Goal: Find specific page/section: Find specific page/section

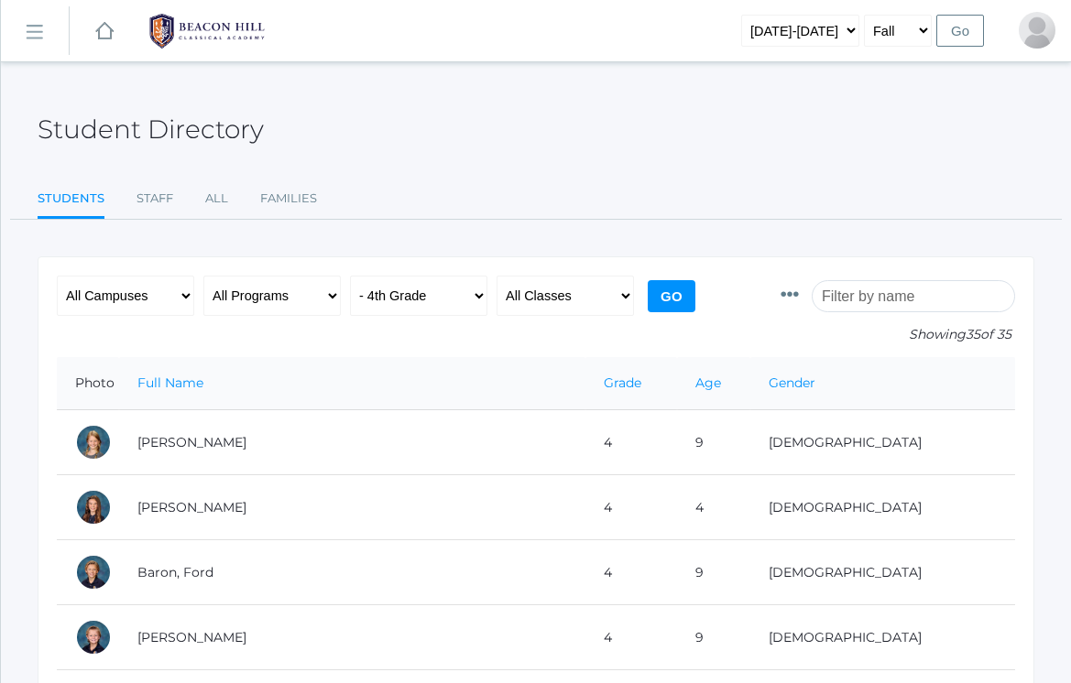
click at [49, 45] on link "icons/ui/navigation/hamburger Created with Sketch." at bounding box center [35, 30] width 68 height 49
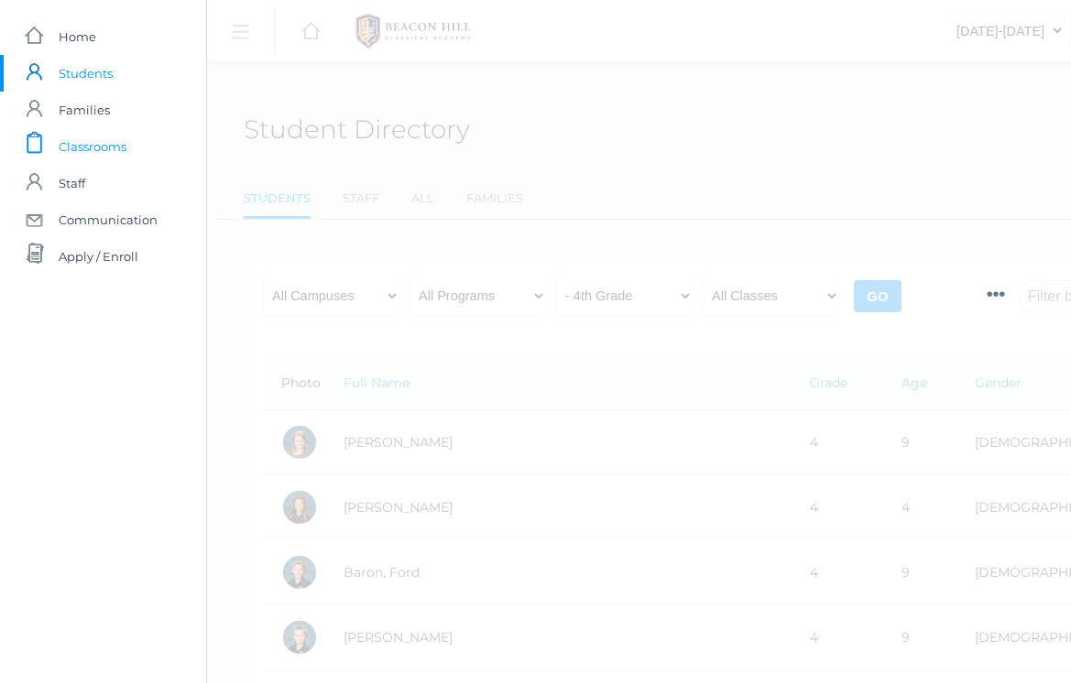
click at [82, 152] on span "Classrooms" at bounding box center [93, 146] width 68 height 37
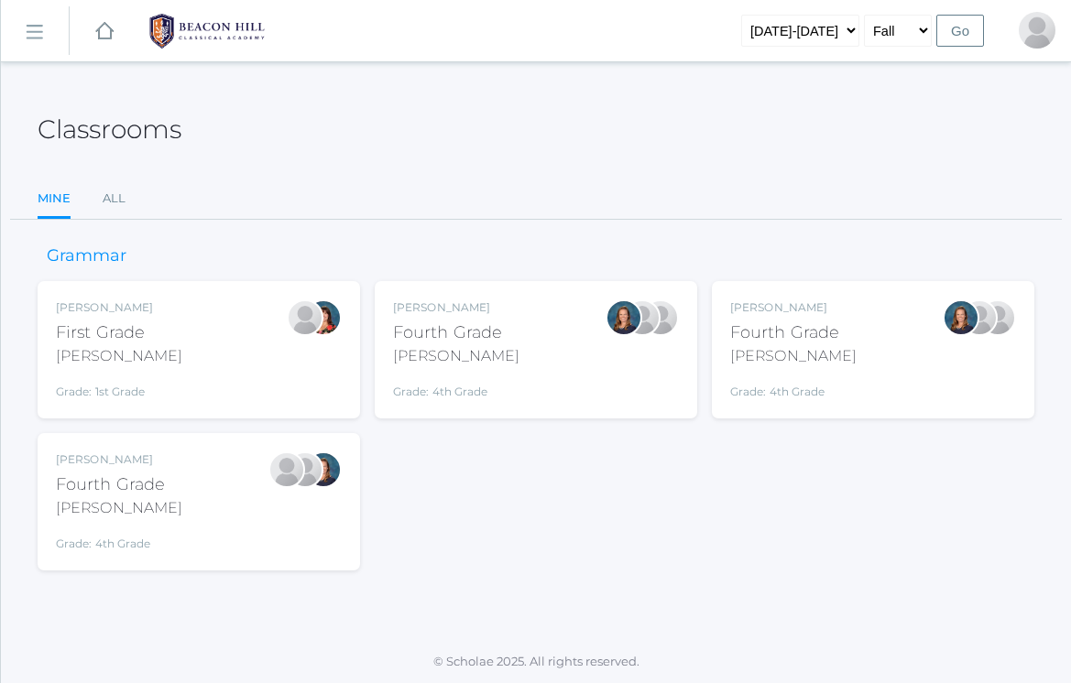
click at [536, 358] on div "Ellie Bradley Fourth Grade Bradley Grade: 4th Grade 04LA" at bounding box center [536, 349] width 286 height 101
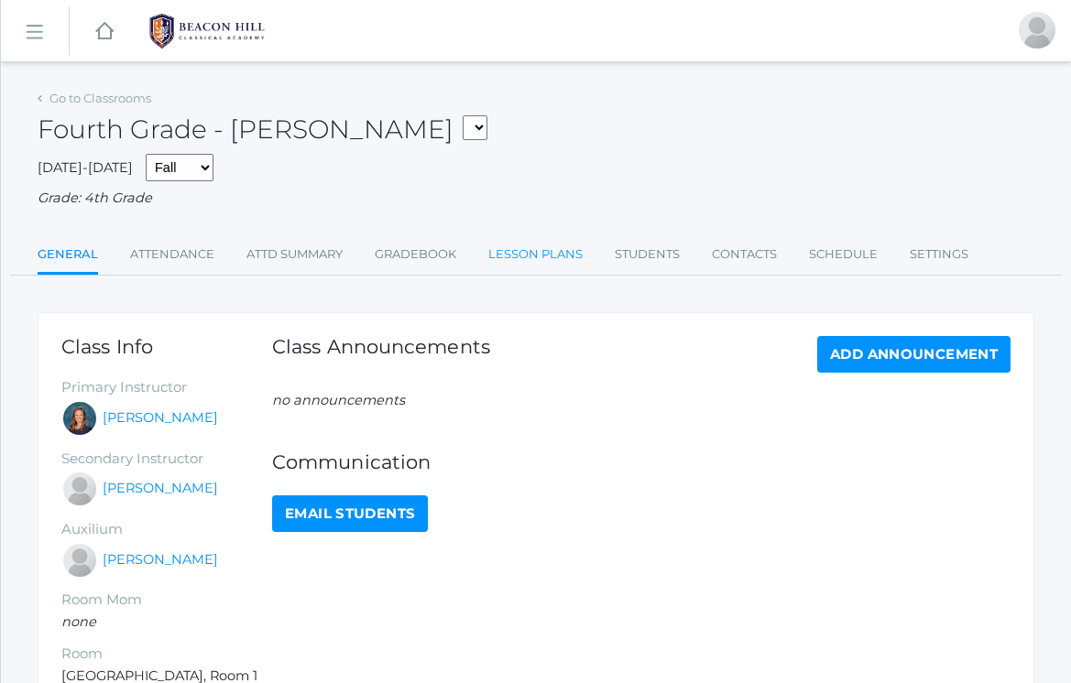
click at [508, 243] on link "Lesson Plans" at bounding box center [535, 254] width 94 height 37
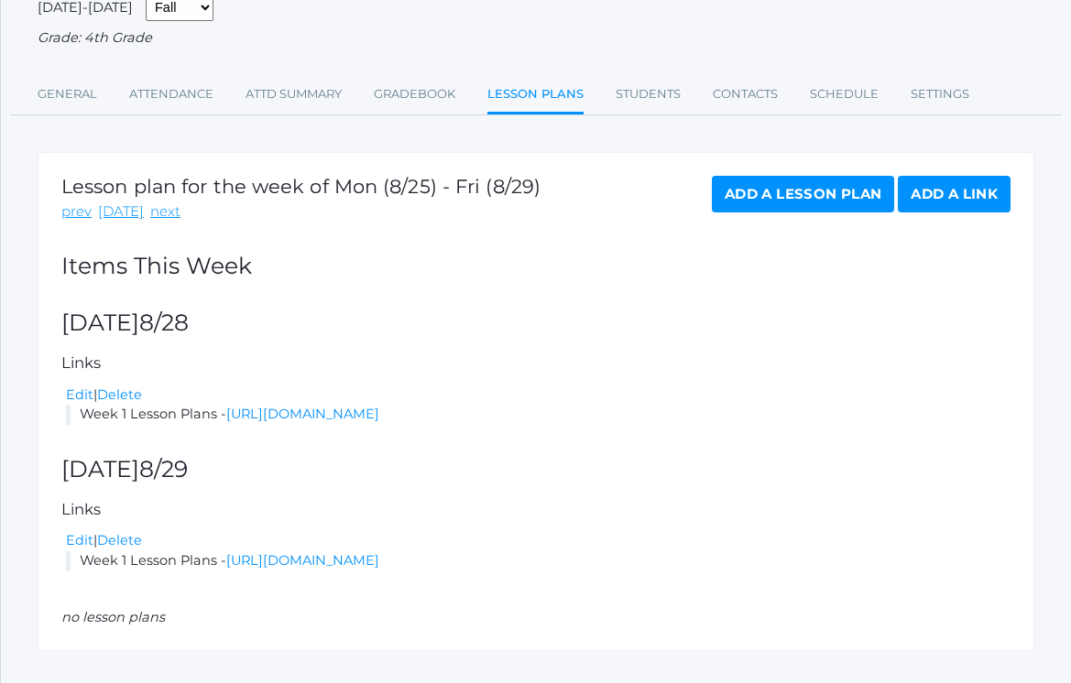
scroll to position [175, 0]
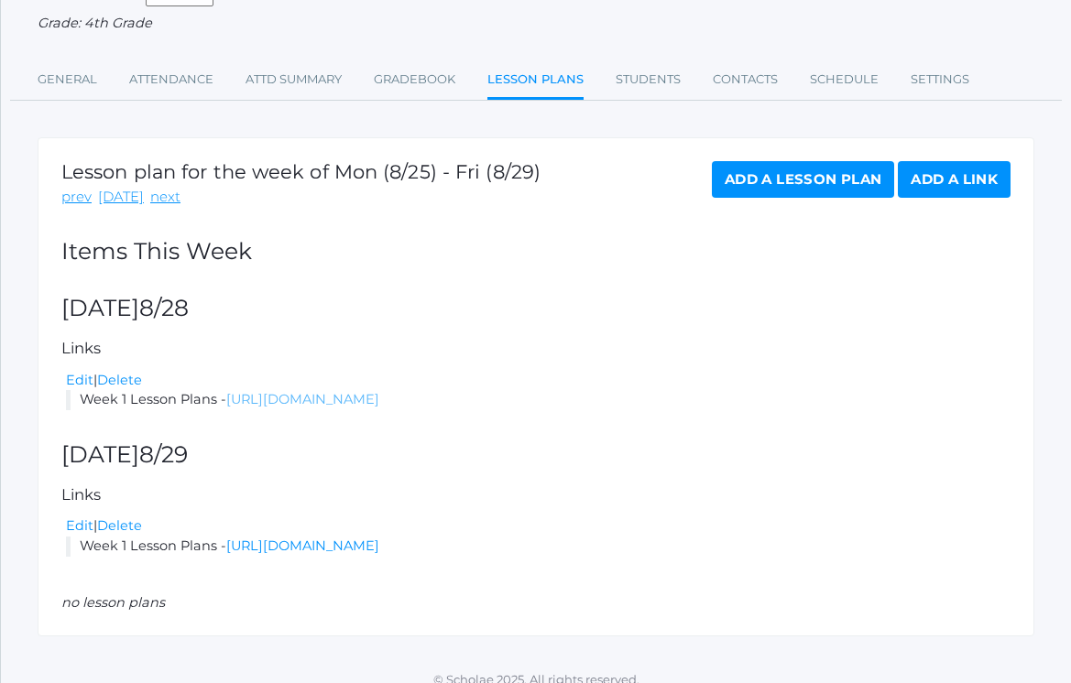
click at [343, 391] on link "https://docs.google.com/document/d/1yK3q5xhEViGtKtxGw7MfU8o9IhtxTvhVujC1Aah2hXg…" at bounding box center [302, 399] width 153 height 16
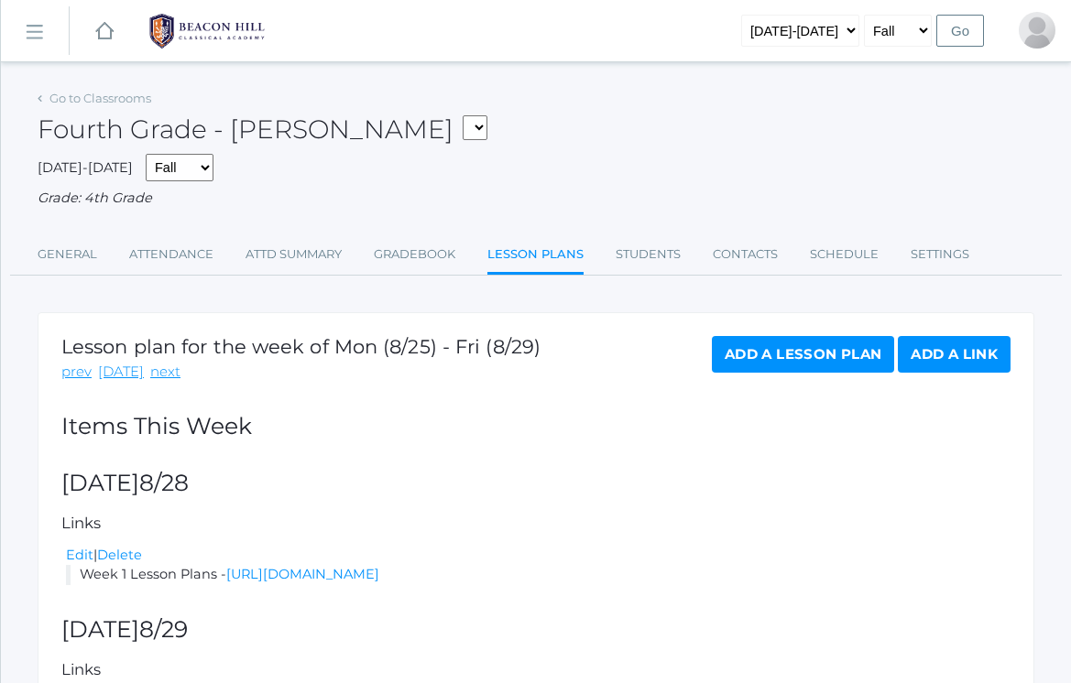
scroll to position [0, 0]
click at [79, 105] on div "Go to Classrooms" at bounding box center [95, 99] width 114 height 18
click at [82, 98] on link "Go to Classrooms" at bounding box center [100, 98] width 102 height 15
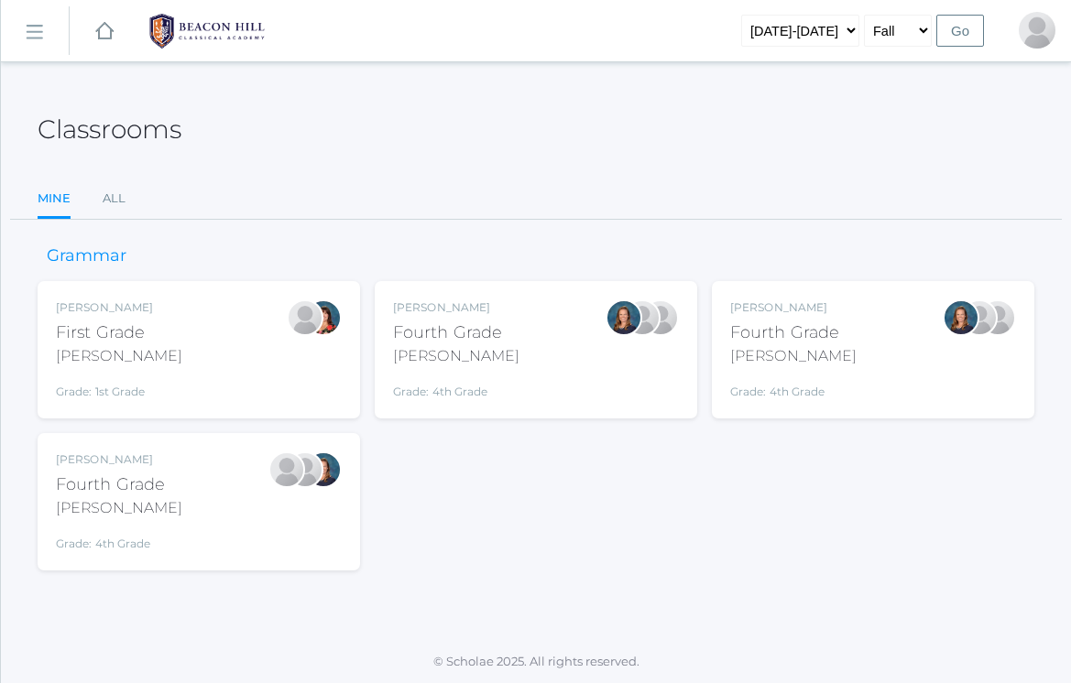
click at [201, 524] on div "Lydia Chaffin Fourth Grade Chaffin Grade: 4th Grade 04LA" at bounding box center [199, 501] width 286 height 101
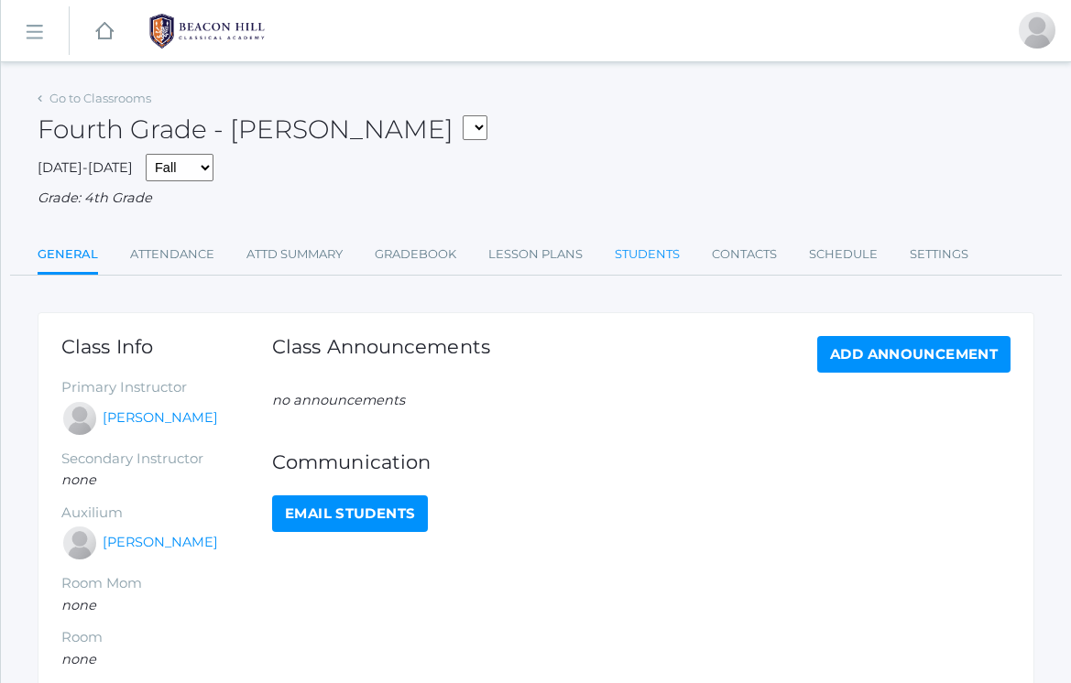
click at [634, 254] on link "Students" at bounding box center [646, 254] width 65 height 37
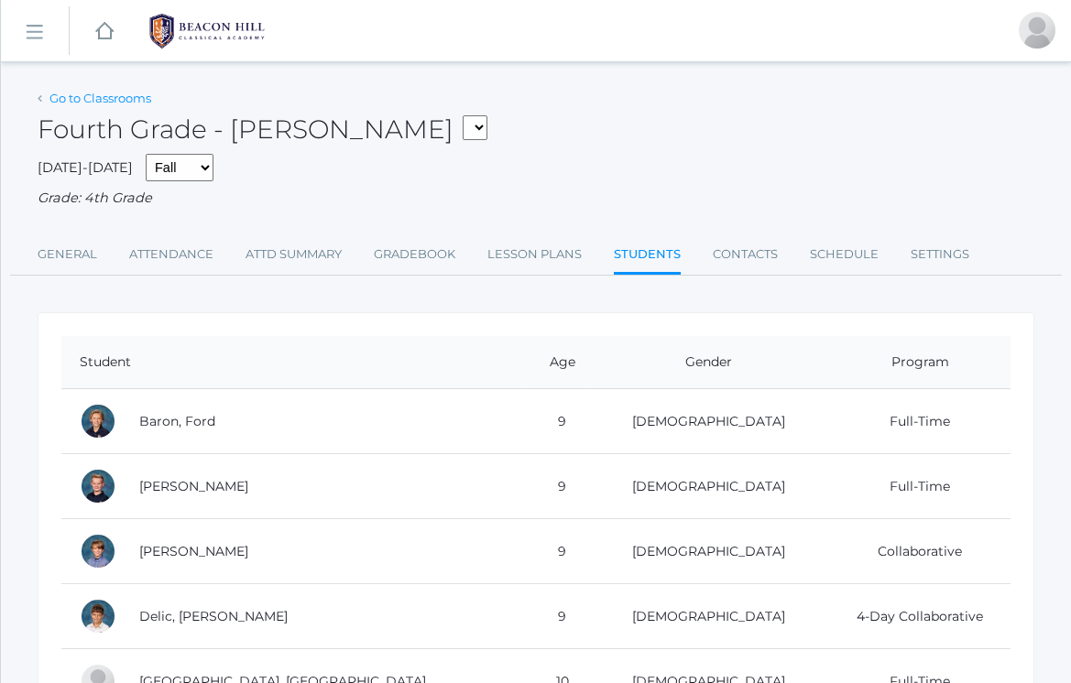
click at [66, 100] on link "Go to Classrooms" at bounding box center [100, 98] width 102 height 15
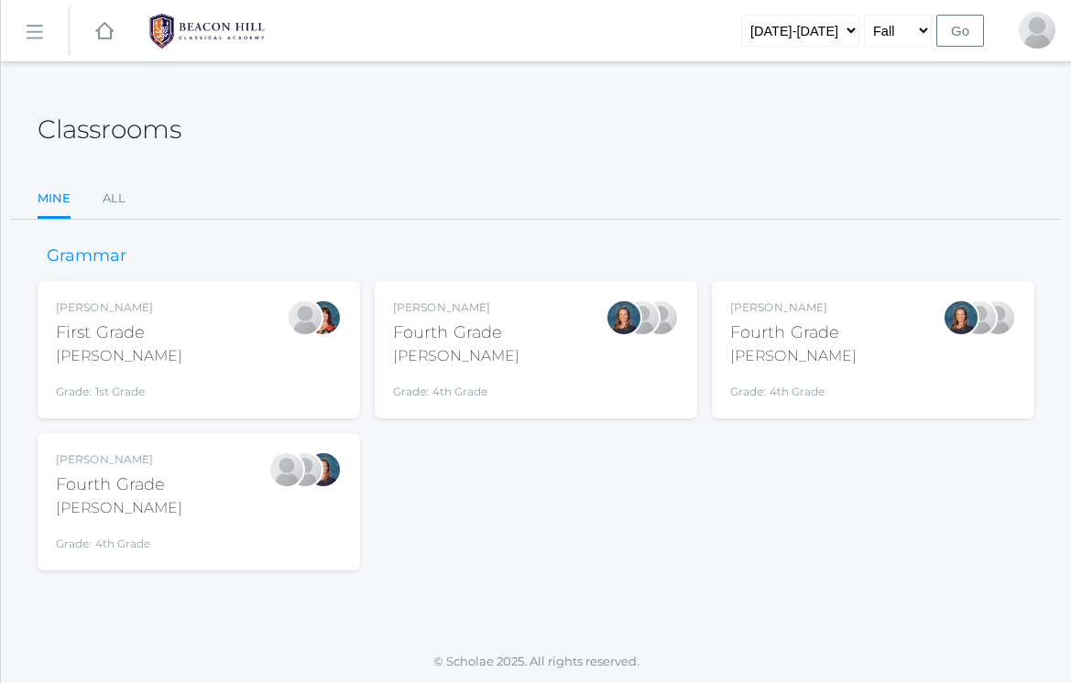
click at [34, 49] on link "icons/ui/navigation/hamburger Created with Sketch." at bounding box center [35, 30] width 68 height 49
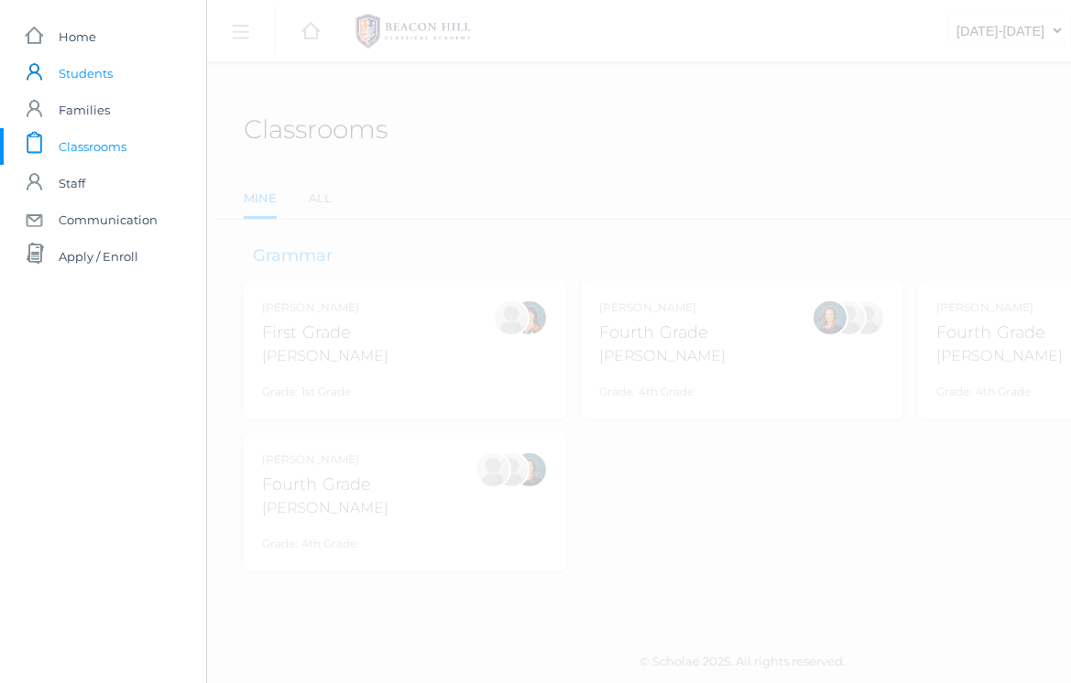
click at [92, 74] on span "Students" at bounding box center [86, 73] width 54 height 37
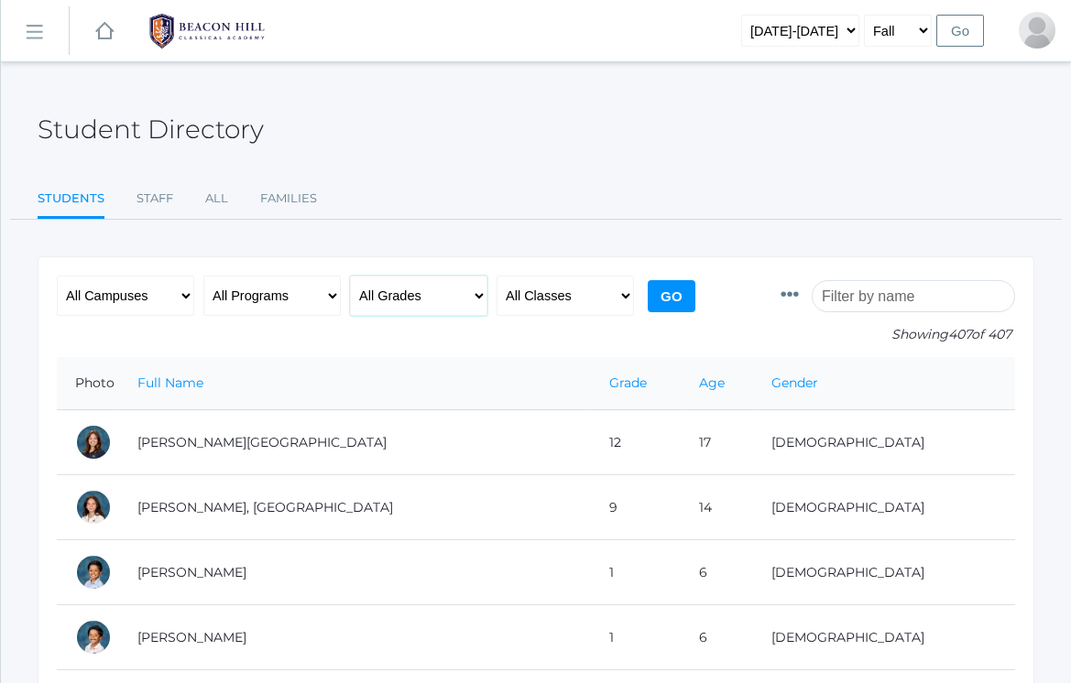
select select "4"
select select "1972"
click at [677, 294] on input "Go" at bounding box center [671, 296] width 48 height 32
